Goal: Information Seeking & Learning: Find specific fact

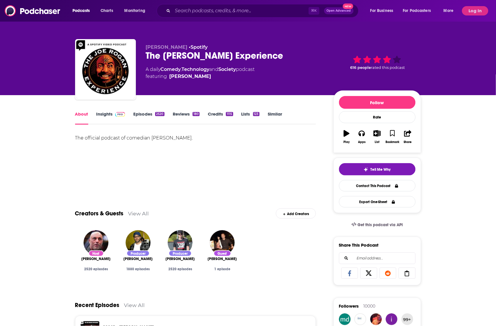
click at [154, 116] on link "Episodes 2520" at bounding box center [148, 117] width 31 height 13
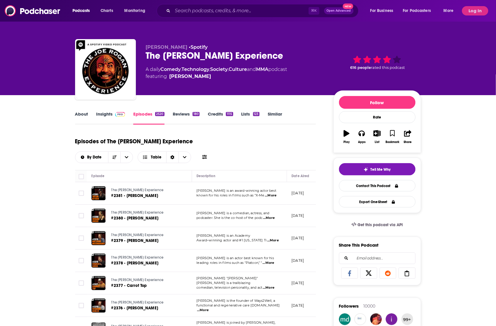
click at [207, 155] on icon at bounding box center [204, 157] width 5 height 5
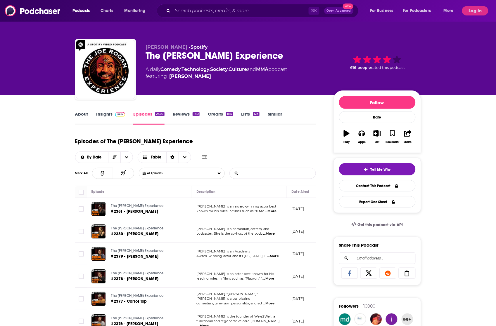
click at [274, 168] on input "List Search Input" at bounding box center [260, 173] width 61 height 11
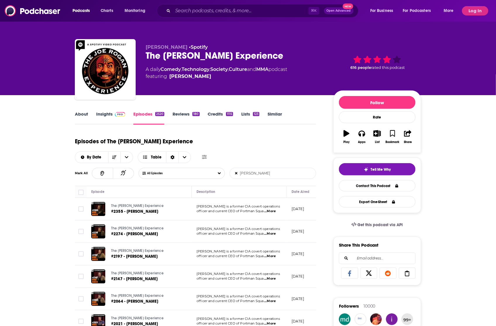
click at [273, 168] on input "[PERSON_NAME]" at bounding box center [260, 173] width 61 height 11
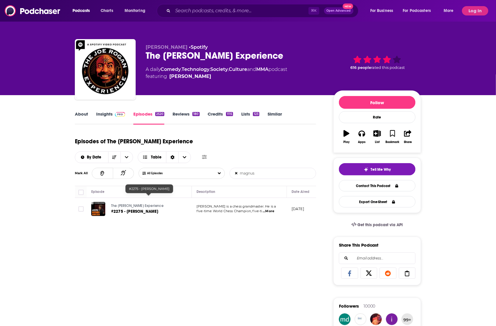
click at [260, 168] on input "magnus" at bounding box center [260, 173] width 61 height 11
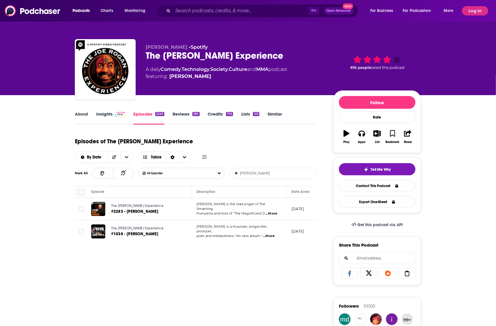
scroll to position [4, 0]
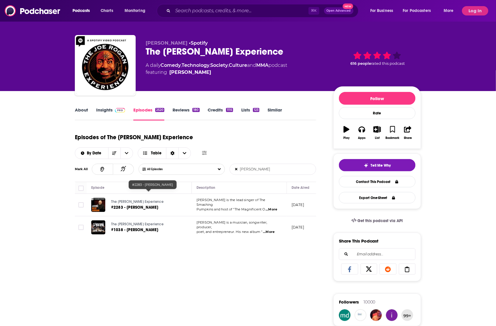
click at [276, 164] on input "[PERSON_NAME]" at bounding box center [260, 169] width 61 height 11
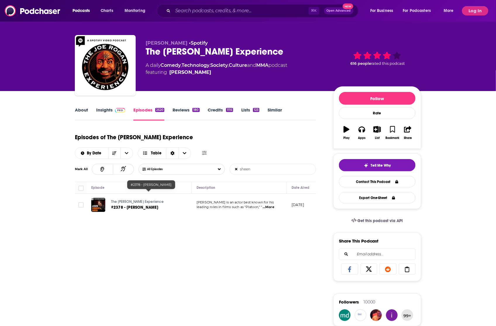
click at [267, 164] on input "sheen" at bounding box center [260, 169] width 61 height 11
type input "2287"
click at [136, 203] on span "#2287 - [PERSON_NAME] & [PERSON_NAME]" at bounding box center [136, 208] width 51 height 11
